Goal: Find specific page/section: Find specific page/section

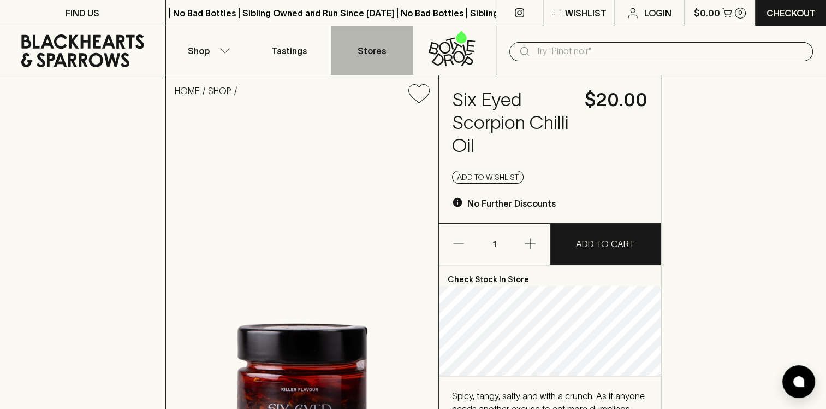
click at [370, 52] on p "Stores" at bounding box center [372, 50] width 28 height 13
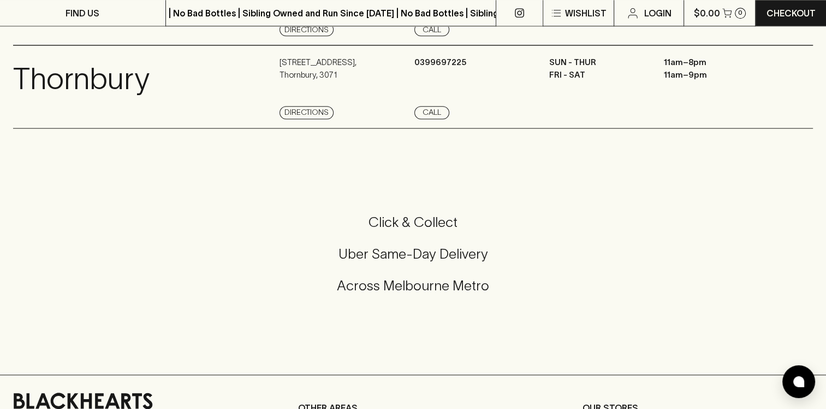
scroll to position [1311, 0]
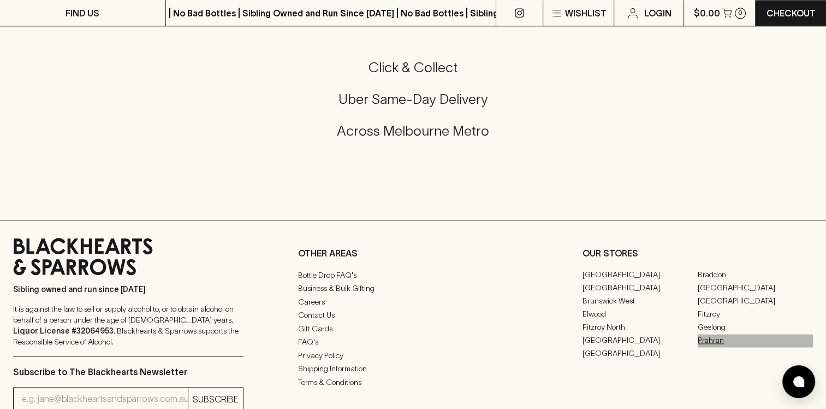
click at [721, 347] on link "Prahran" at bounding box center [755, 340] width 115 height 13
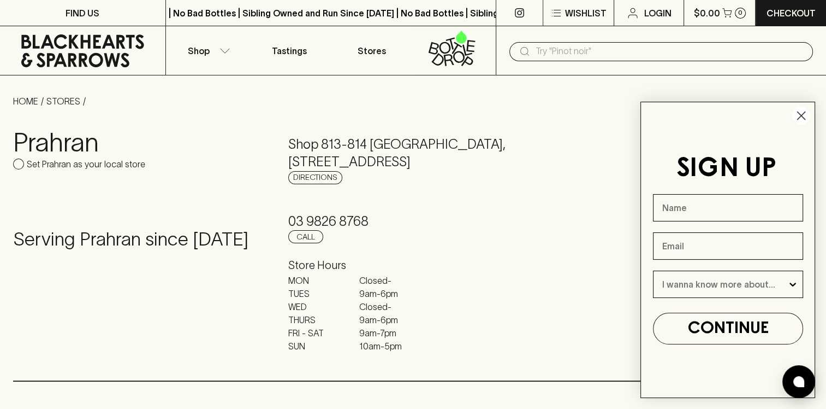
click at [807, 117] on circle "Close dialog" at bounding box center [802, 116] width 18 height 18
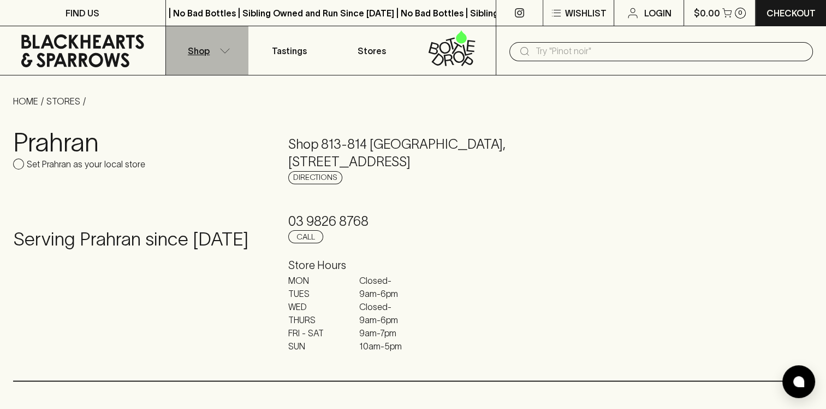
click at [202, 51] on p "Shop" at bounding box center [199, 50] width 22 height 13
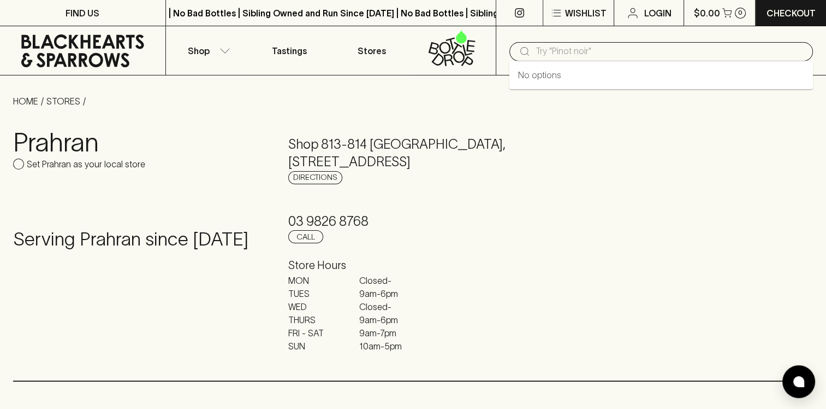
click at [545, 55] on input "text" at bounding box center [670, 51] width 269 height 17
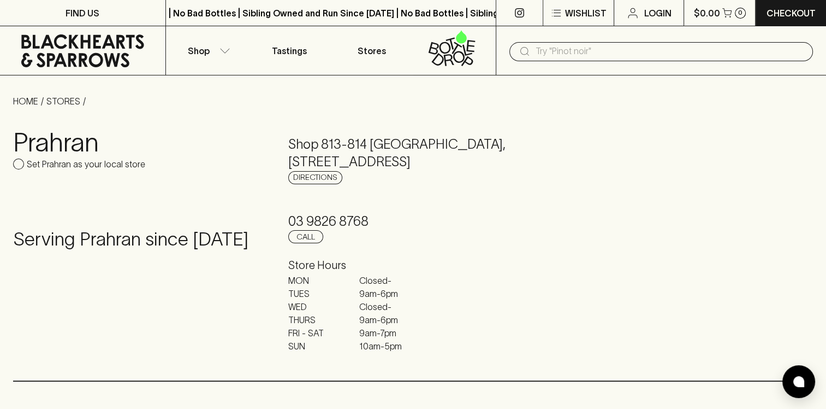
click at [580, 51] on input "text" at bounding box center [670, 51] width 269 height 17
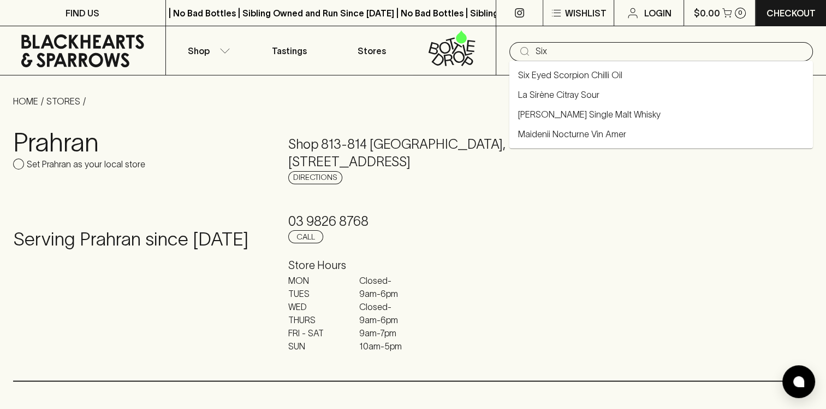
click at [569, 70] on link "Six Eyed Scorpion Chilli Oil" at bounding box center [570, 74] width 104 height 13
type input "Six Eyed Scorpion Chilli Oil"
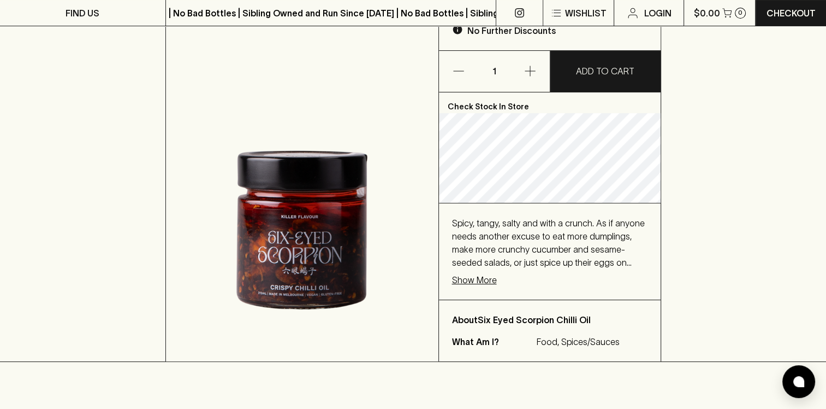
scroll to position [273, 0]
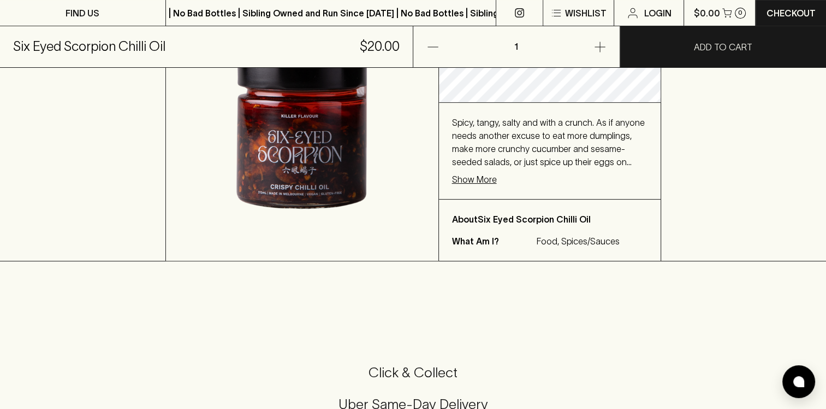
click at [472, 175] on p "Show More" at bounding box center [474, 179] width 45 height 13
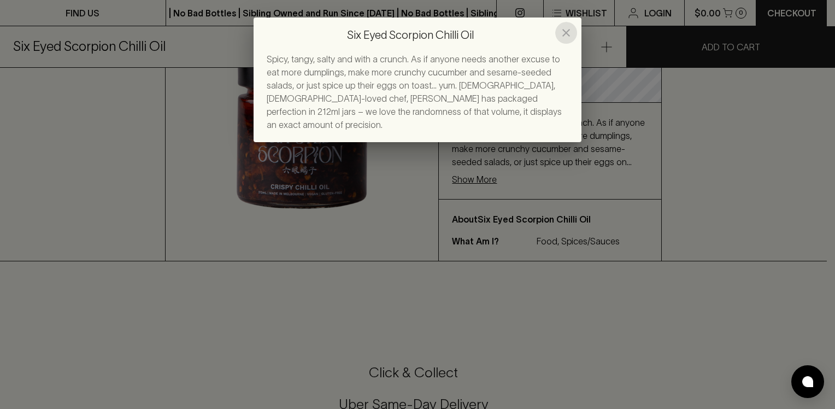
click at [565, 27] on icon "close" at bounding box center [565, 32] width 13 height 13
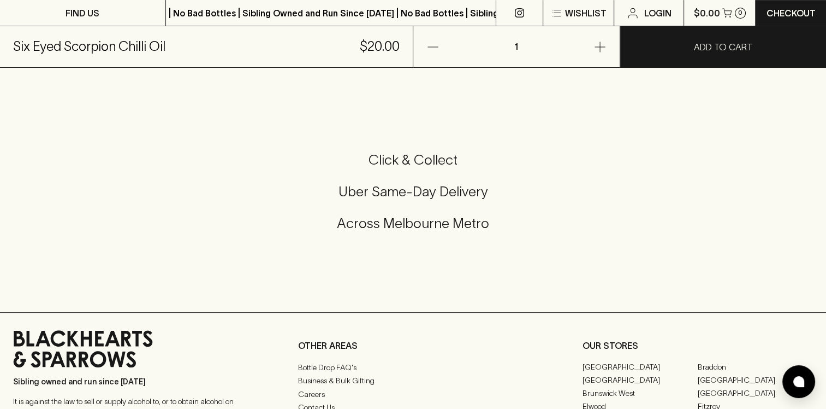
scroll to position [546, 0]
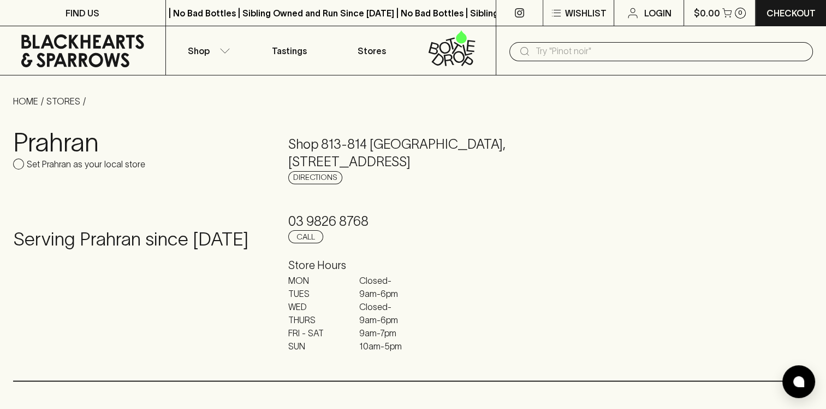
scroll to position [1311, 0]
